Goal: Task Accomplishment & Management: Use online tool/utility

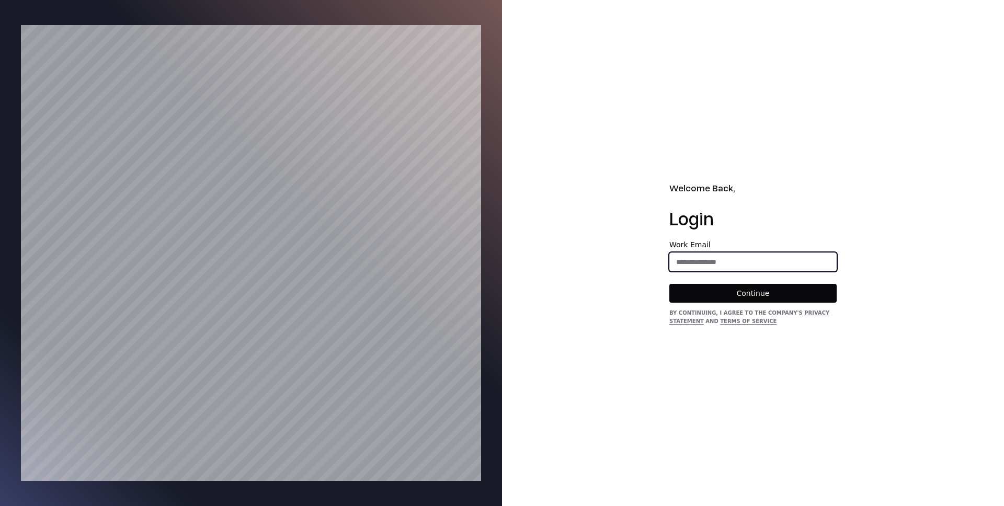
click at [700, 265] on input "email" at bounding box center [753, 262] width 166 height 19
type input "**********"
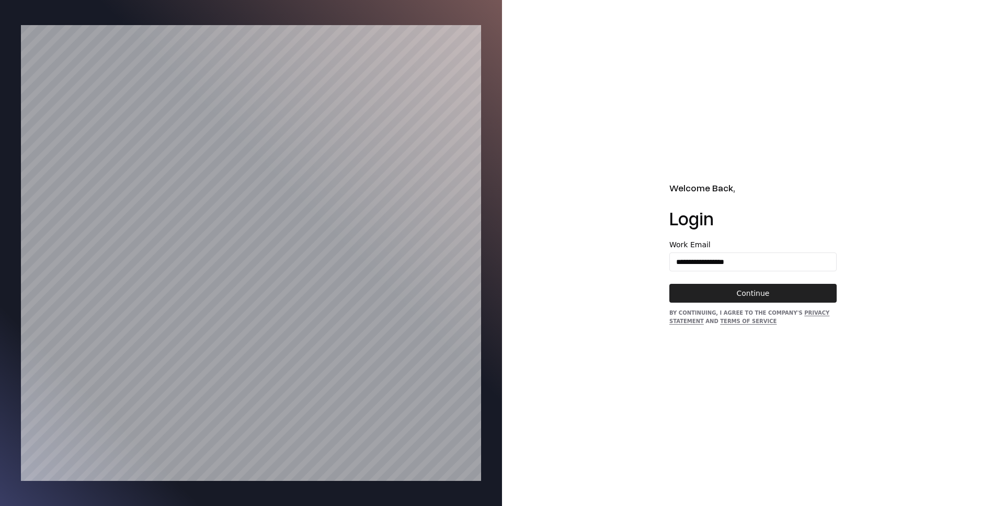
click at [733, 284] on button "Continue" at bounding box center [752, 293] width 167 height 19
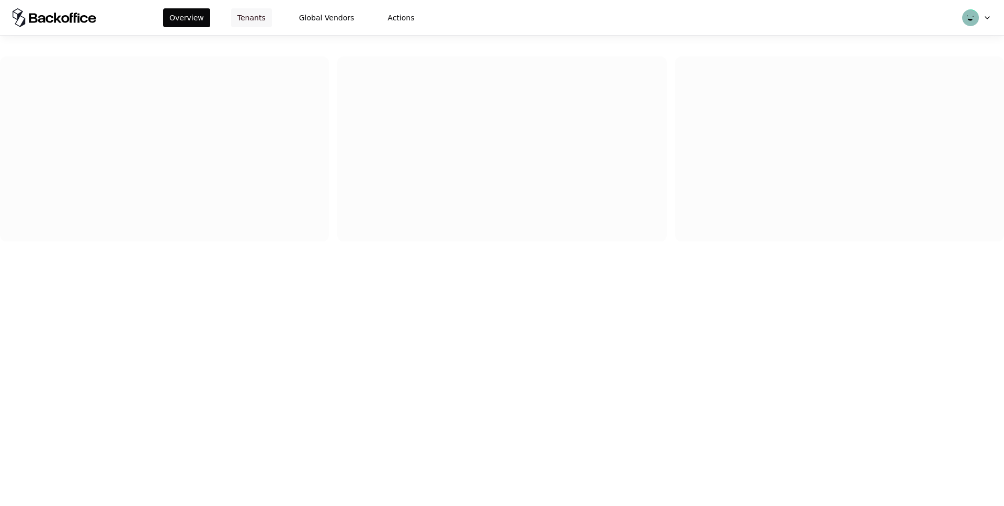
click at [241, 16] on button "Tenants" at bounding box center [251, 17] width 41 height 19
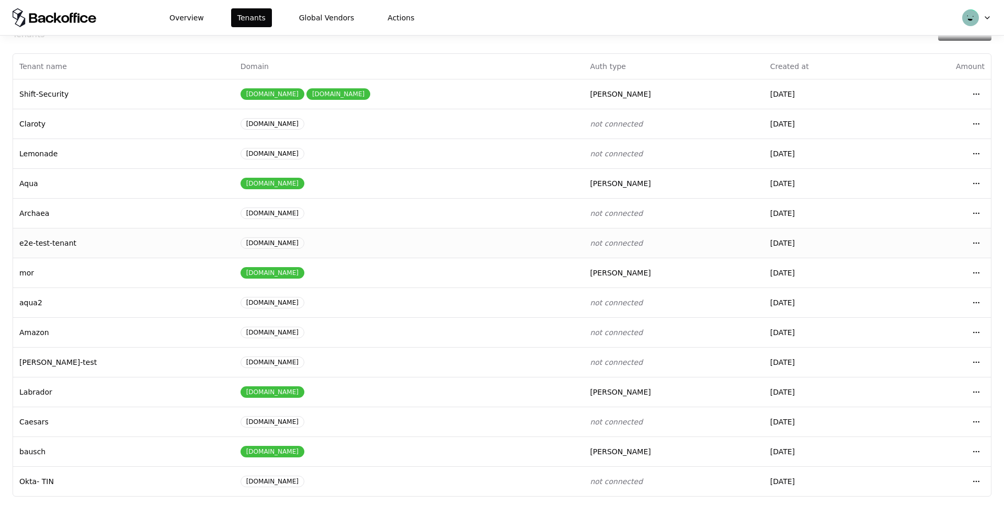
scroll to position [40, 0]
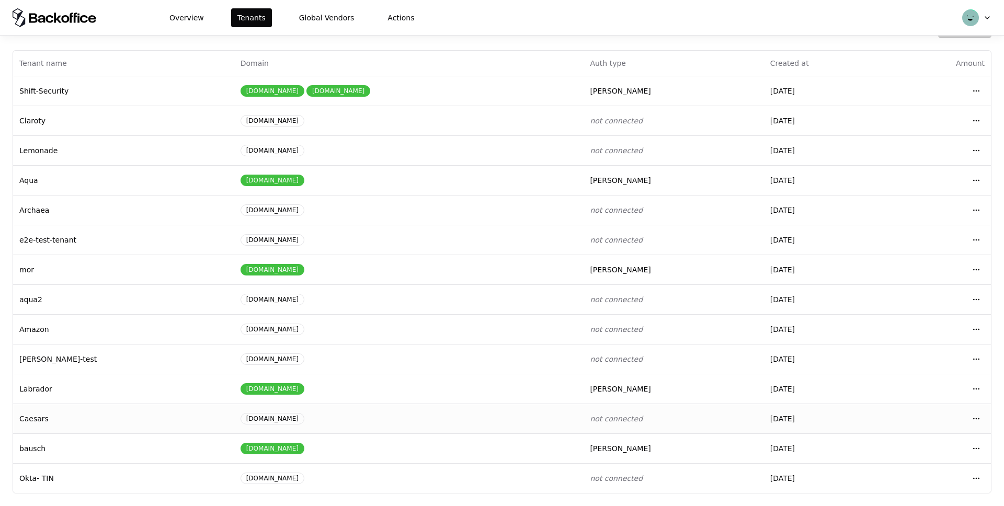
click at [989, 416] on td "Open menu" at bounding box center [939, 419] width 101 height 30
click at [979, 417] on html "Overview Tenants Global Vendors Actions Tenants Add Tenant Tenant name Domain A…" at bounding box center [502, 253] width 1004 height 506
click at [901, 375] on div "Login to tenant" at bounding box center [930, 374] width 119 height 21
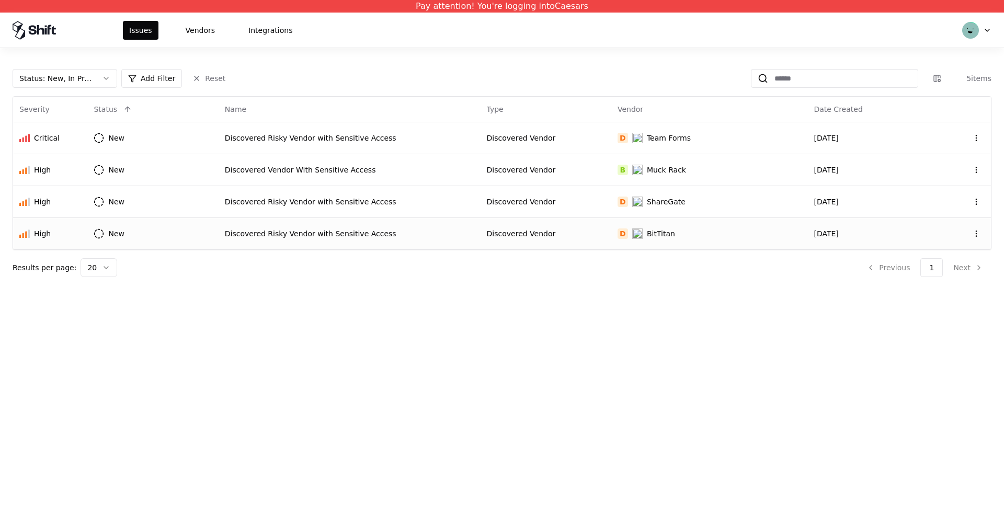
click at [371, 235] on div "Discovered Risky Vendor with Sensitive Access" at bounding box center [349, 234] width 249 height 10
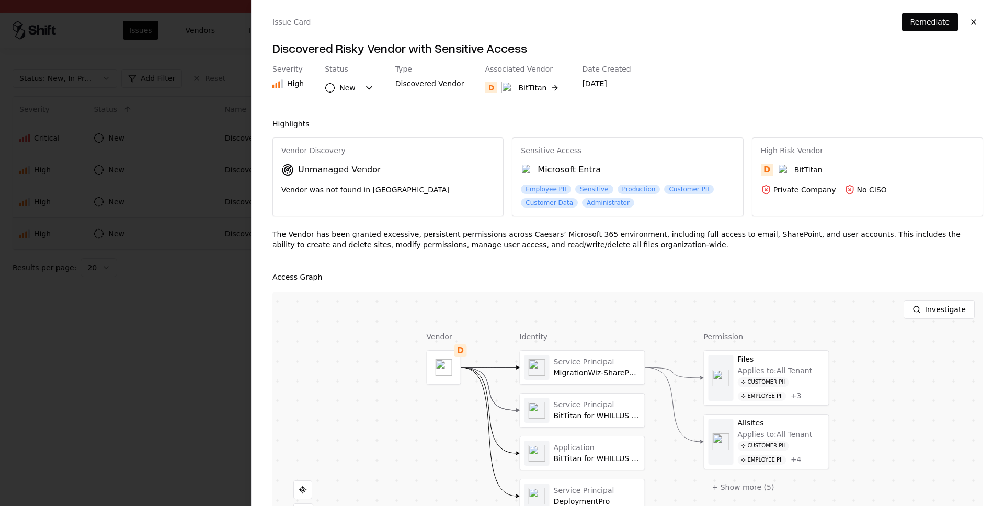
click at [177, 352] on div at bounding box center [502, 253] width 1004 height 506
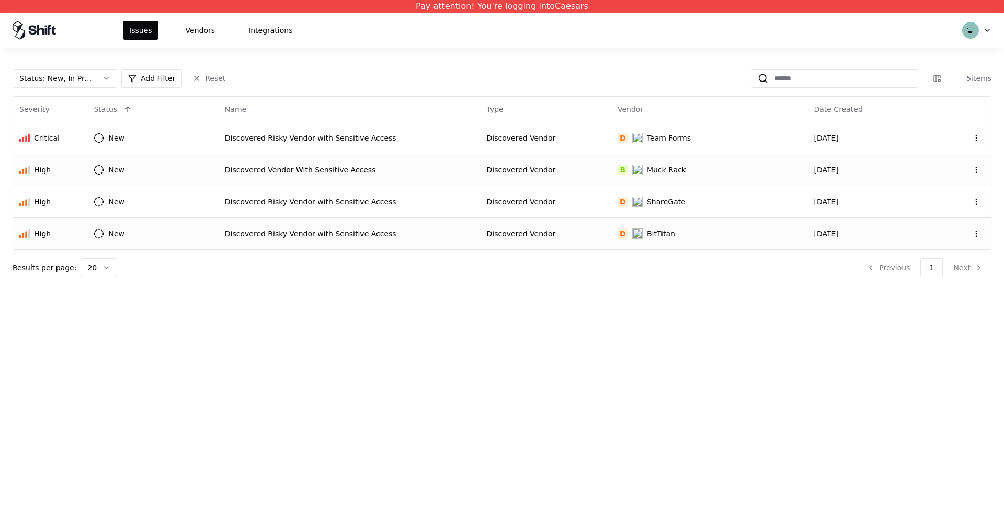
click at [428, 165] on div "Discovered Vendor With Sensitive Access" at bounding box center [349, 170] width 249 height 10
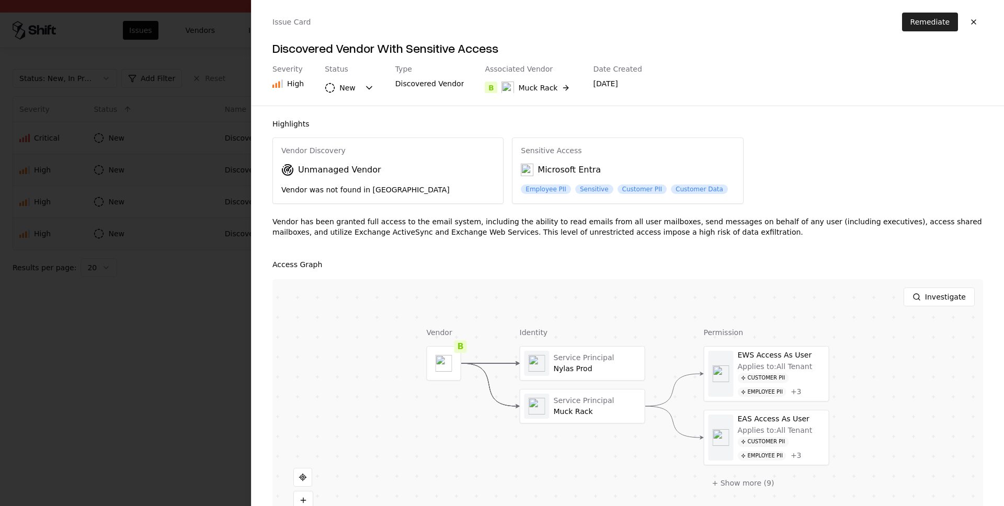
click at [916, 22] on button "Remediate" at bounding box center [930, 22] width 56 height 19
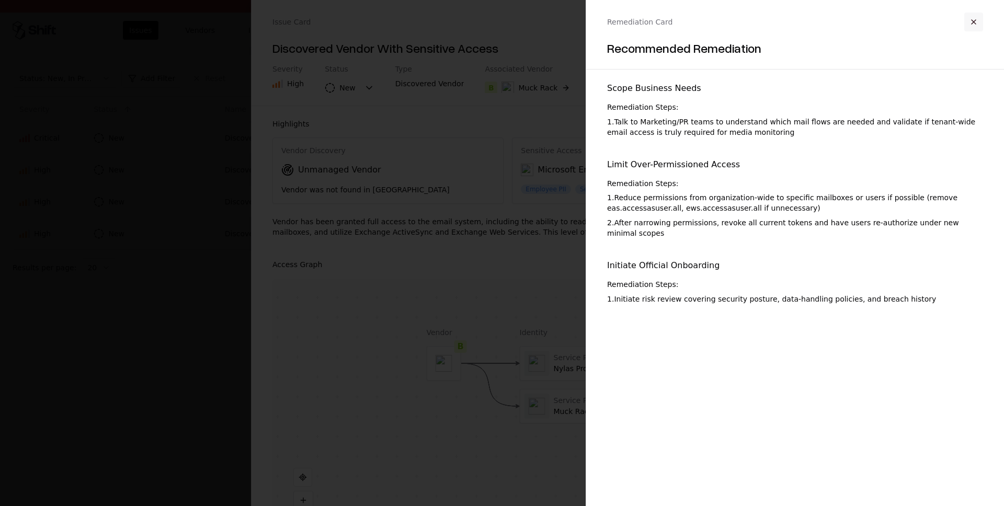
click at [972, 26] on button "button" at bounding box center [973, 22] width 19 height 19
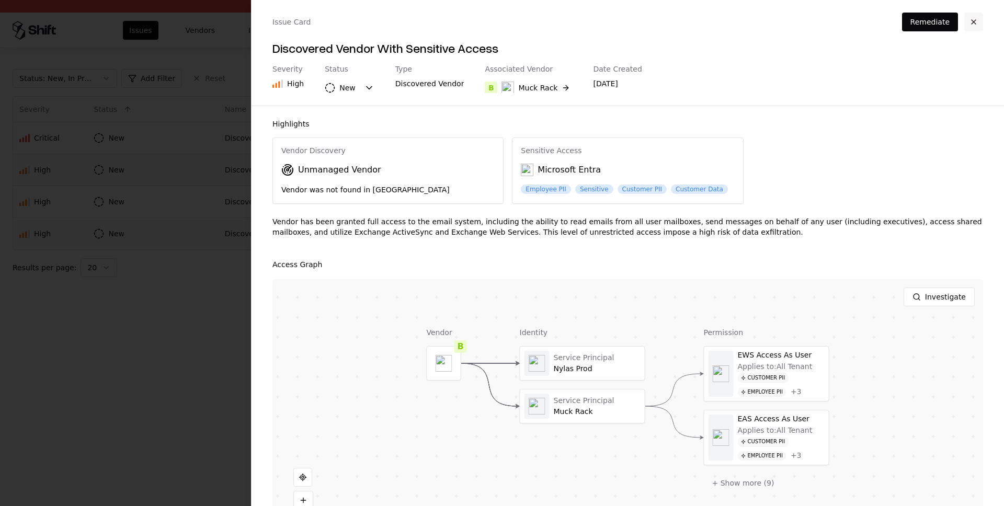
click at [974, 26] on button "button" at bounding box center [973, 22] width 19 height 19
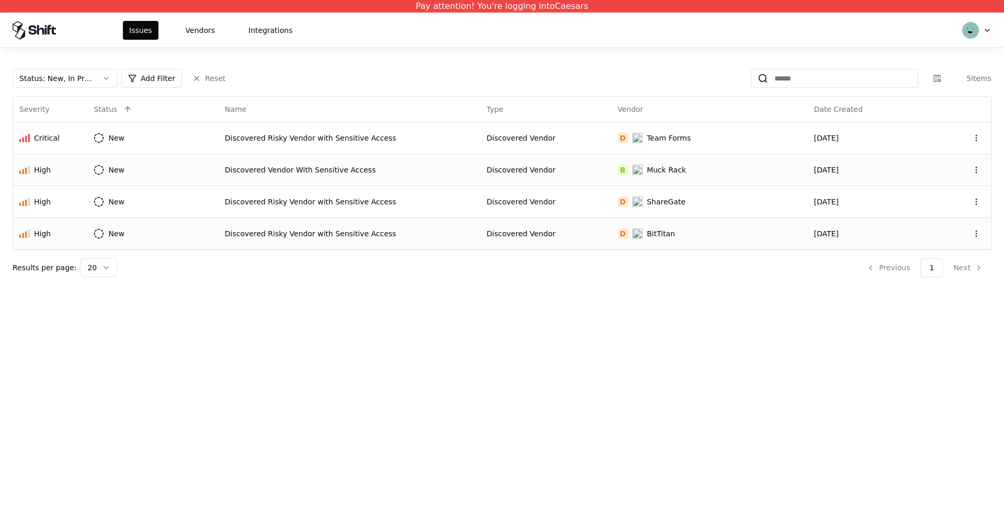
click at [546, 236] on div "Discovered Vendor" at bounding box center [546, 234] width 118 height 10
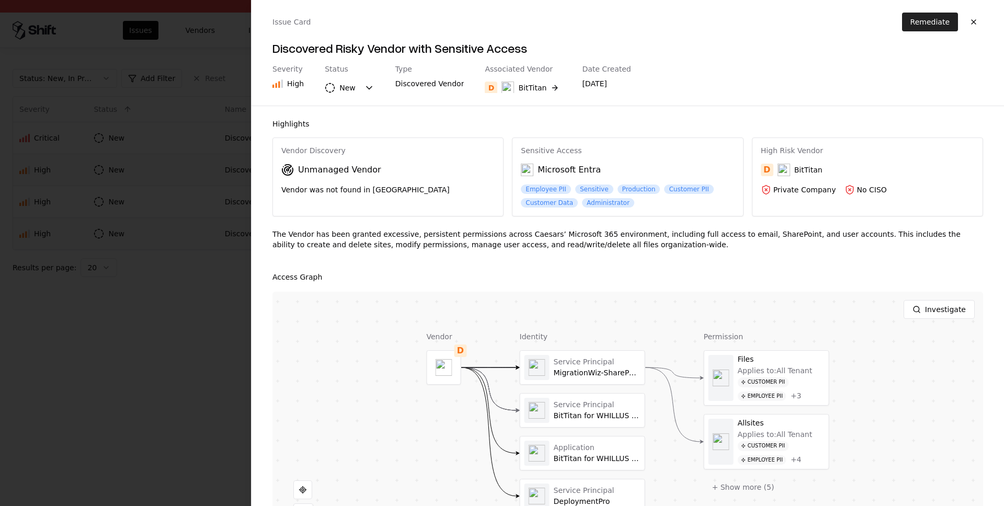
click at [909, 23] on button "Remediate" at bounding box center [930, 22] width 56 height 19
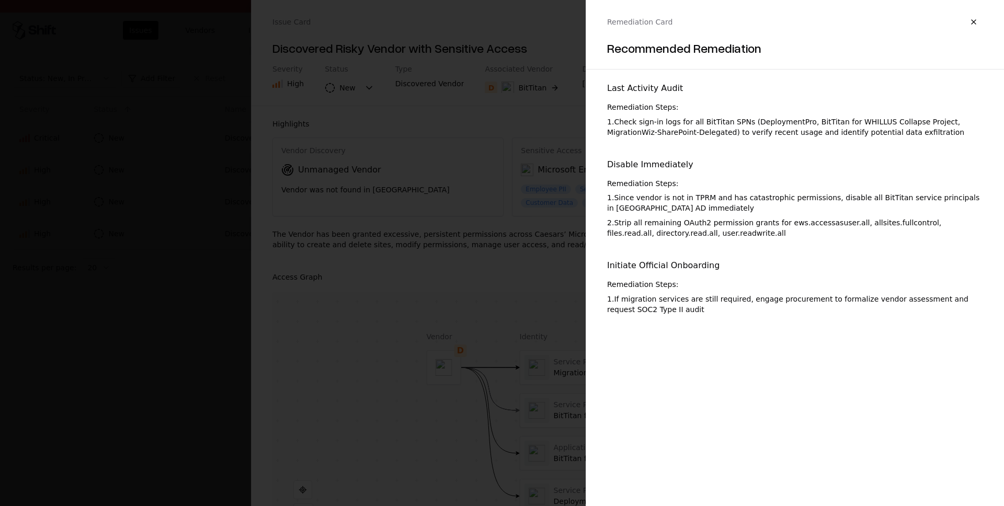
click at [976, 11] on div "Remediation Card Recommended Remediation" at bounding box center [795, 30] width 418 height 61
click at [976, 22] on button "button" at bounding box center [973, 22] width 19 height 19
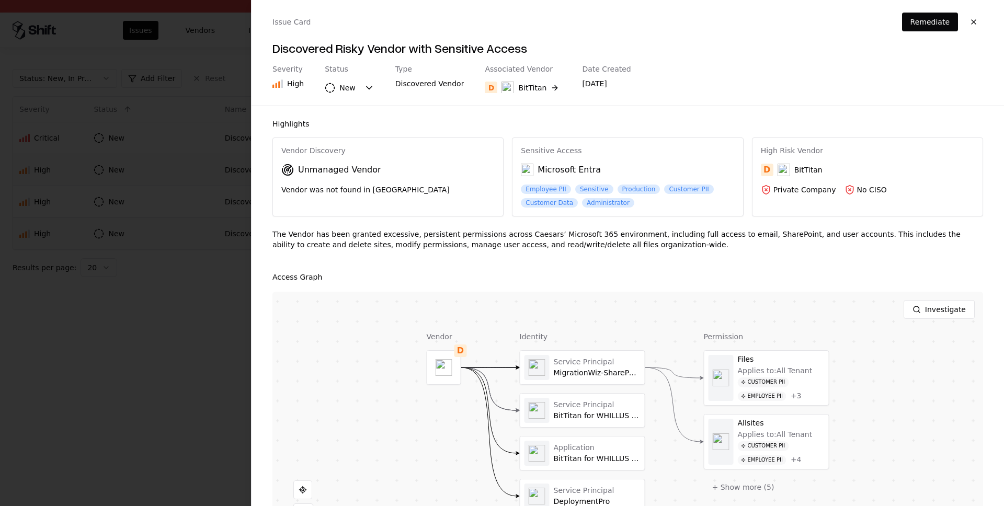
click at [984, 24] on div "Issue Card Remediate Discovered Risky Vendor with Sensitive Access Severity Hig…" at bounding box center [628, 53] width 752 height 106
click at [976, 24] on button "button" at bounding box center [973, 22] width 19 height 19
